Goal: Task Accomplishment & Management: Manage account settings

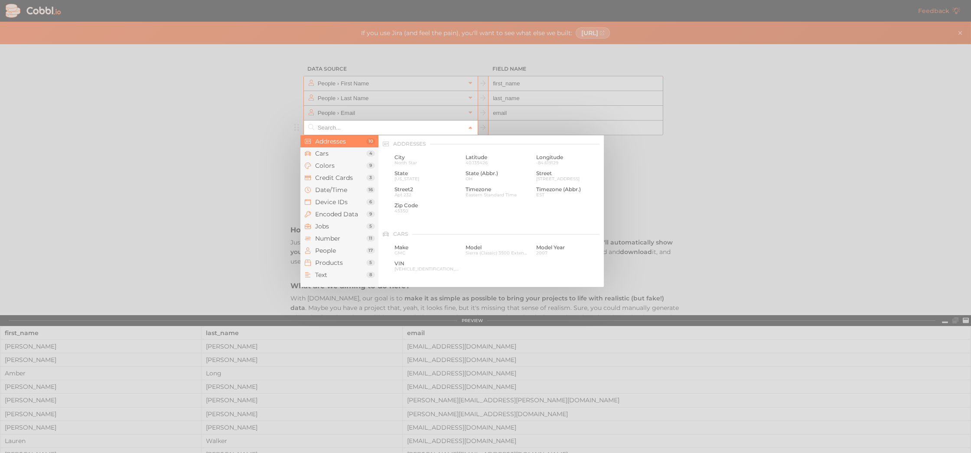
click at [415, 131] on input "text" at bounding box center [391, 128] width 150 height 14
click at [339, 143] on span "Addresses" at bounding box center [340, 141] width 51 height 7
click at [348, 139] on span "Addresses" at bounding box center [340, 141] width 51 height 7
click at [420, 158] on span "City" at bounding box center [427, 157] width 65 height 6
type input "Addresses › City"
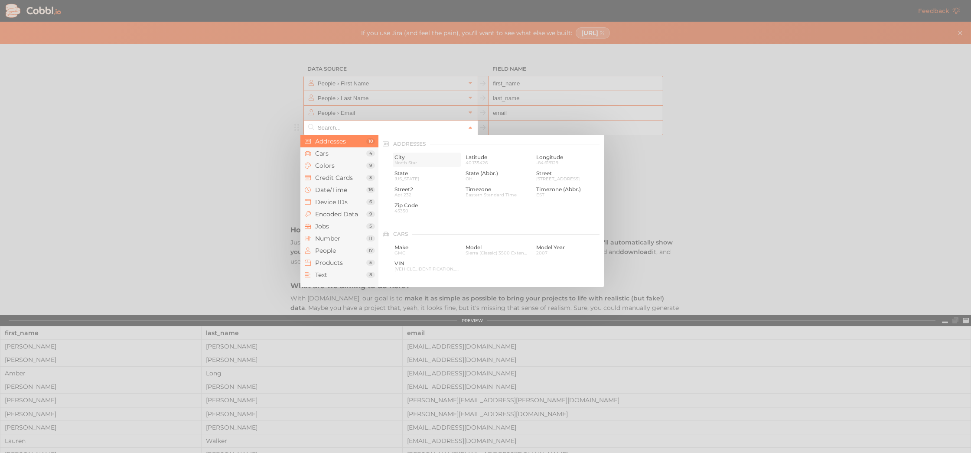
type input "city"
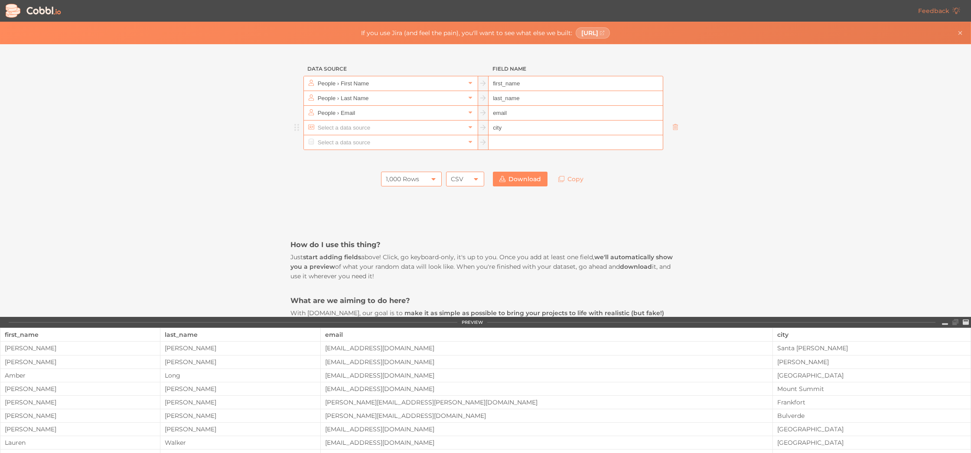
click at [408, 129] on input "text" at bounding box center [391, 128] width 150 height 14
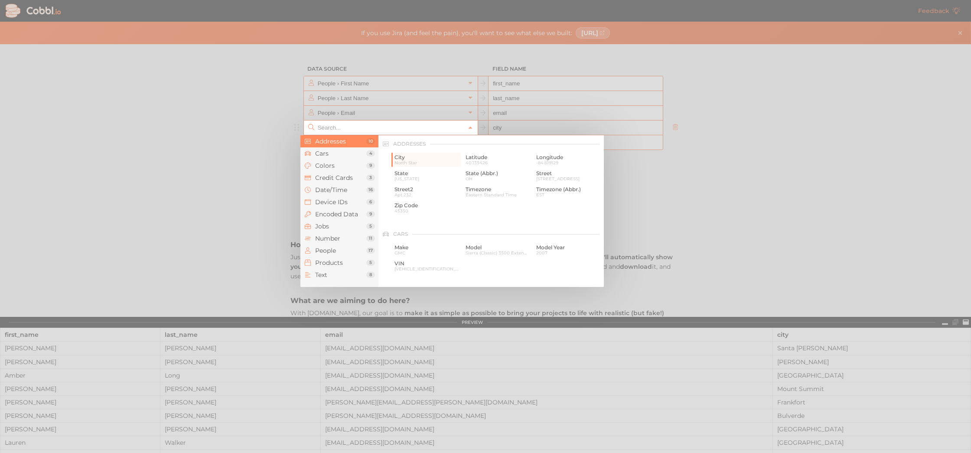
click at [831, 204] on div at bounding box center [485, 226] width 971 height 453
type input "Addresses › City"
click at [344, 128] on input "text" at bounding box center [391, 128] width 150 height 14
click at [483, 163] on span "40.135426" at bounding box center [498, 162] width 65 height 5
type input "Addresses › Latitude"
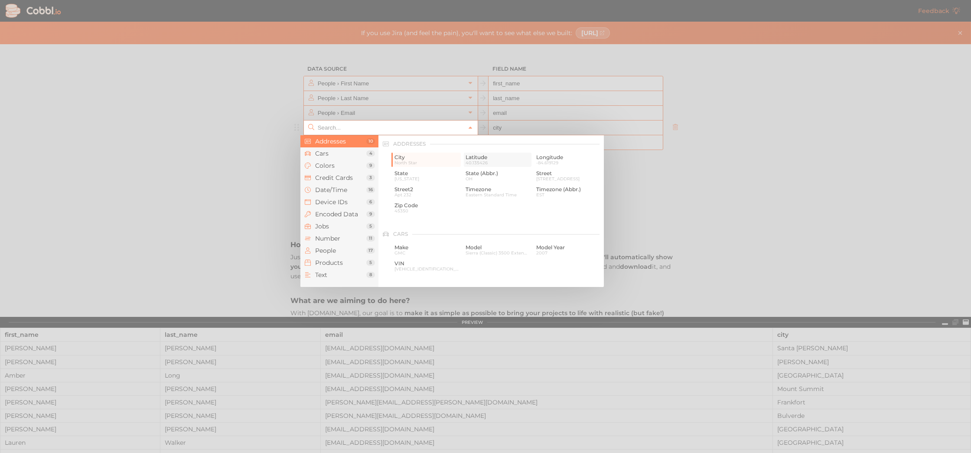
type input "latitude"
click at [333, 128] on input "text" at bounding box center [391, 128] width 150 height 14
click at [405, 173] on span "State" at bounding box center [427, 173] width 65 height 6
type input "Addresses › State"
type input "state"
